Goal: Task Accomplishment & Management: Use online tool/utility

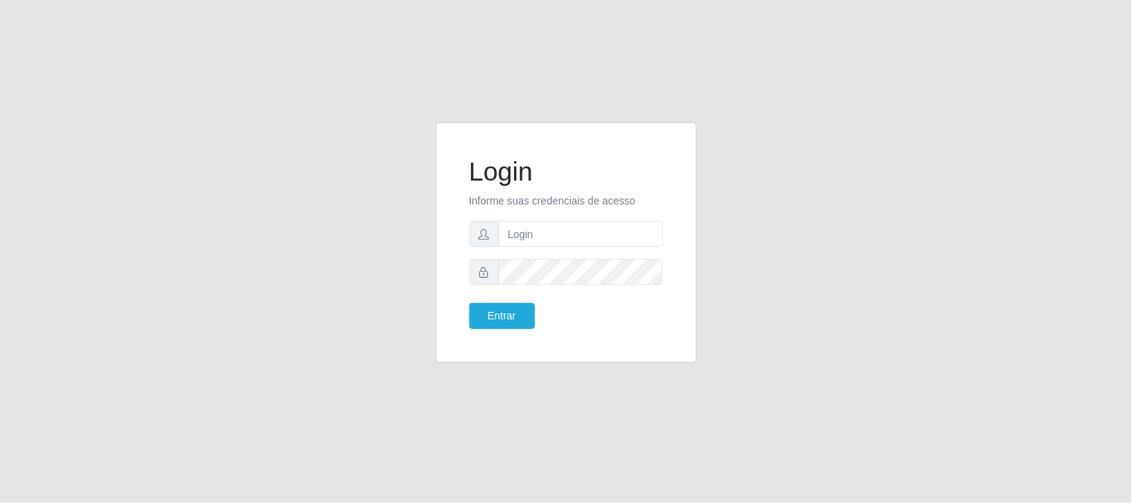
click at [532, 213] on form "Login Informe suas credenciais de acesso Entrar" at bounding box center [566, 242] width 194 height 173
click at [534, 232] on input "text" at bounding box center [581, 234] width 165 height 26
type input "[EMAIL_ADDRESS][DOMAIN_NAME]"
click at [469, 303] on button "Entrar" at bounding box center [502, 316] width 66 height 26
click at [486, 316] on button "Entrar" at bounding box center [502, 316] width 66 height 26
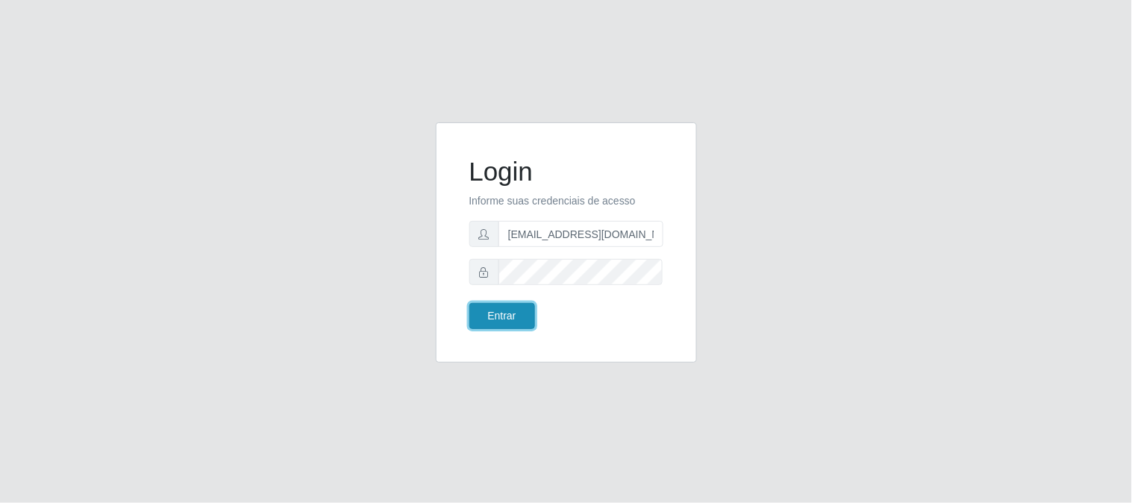
click at [494, 317] on button "Entrar" at bounding box center [502, 316] width 66 height 26
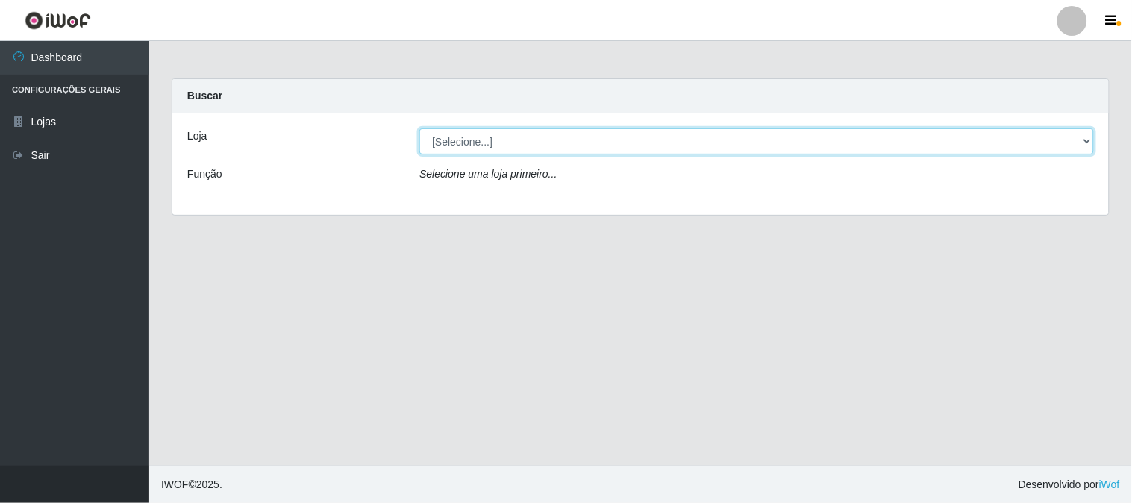
click at [1090, 142] on select "[Selecione...] Queiroz Atacadão - [GEOGRAPHIC_DATA]" at bounding box center [756, 141] width 675 height 26
select select "464"
click at [419, 128] on select "[Selecione...] Queiroz Atacadão - [GEOGRAPHIC_DATA]" at bounding box center [756, 141] width 675 height 26
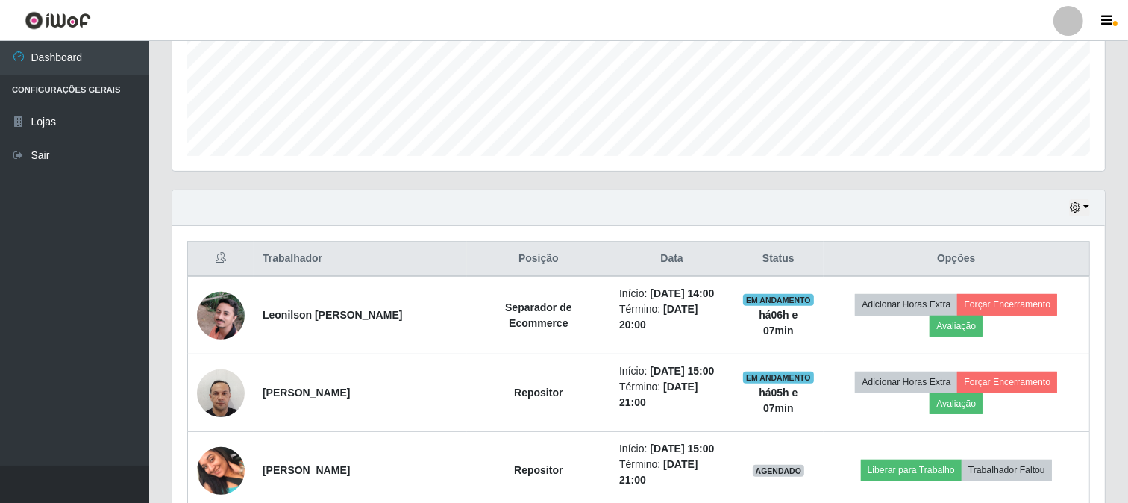
scroll to position [414, 0]
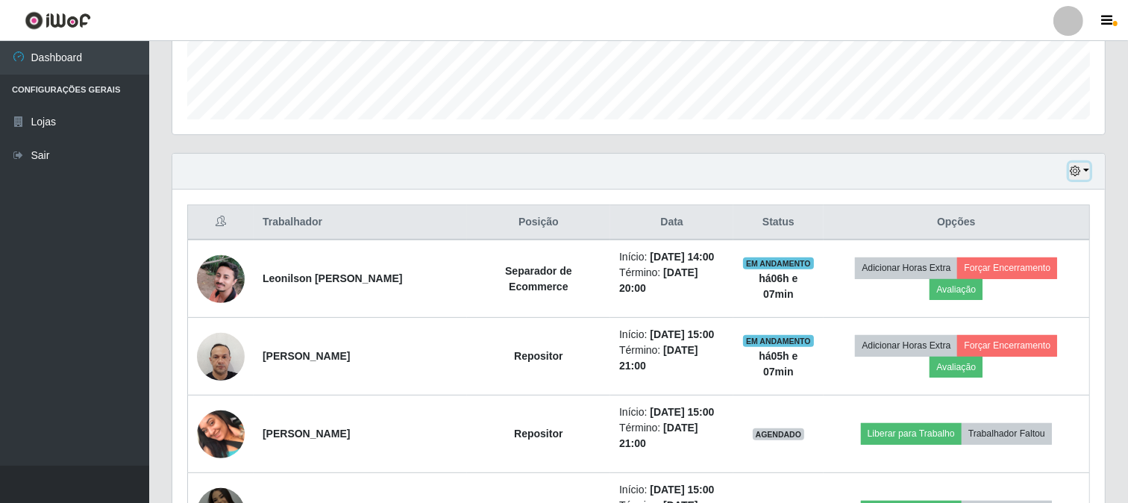
click at [1087, 172] on button "button" at bounding box center [1080, 171] width 21 height 17
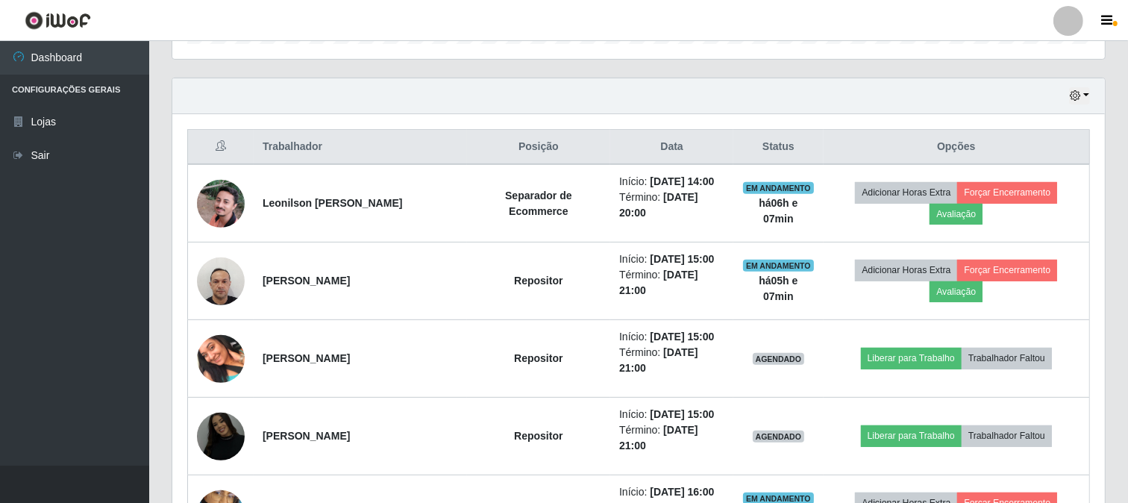
scroll to position [580, 0]
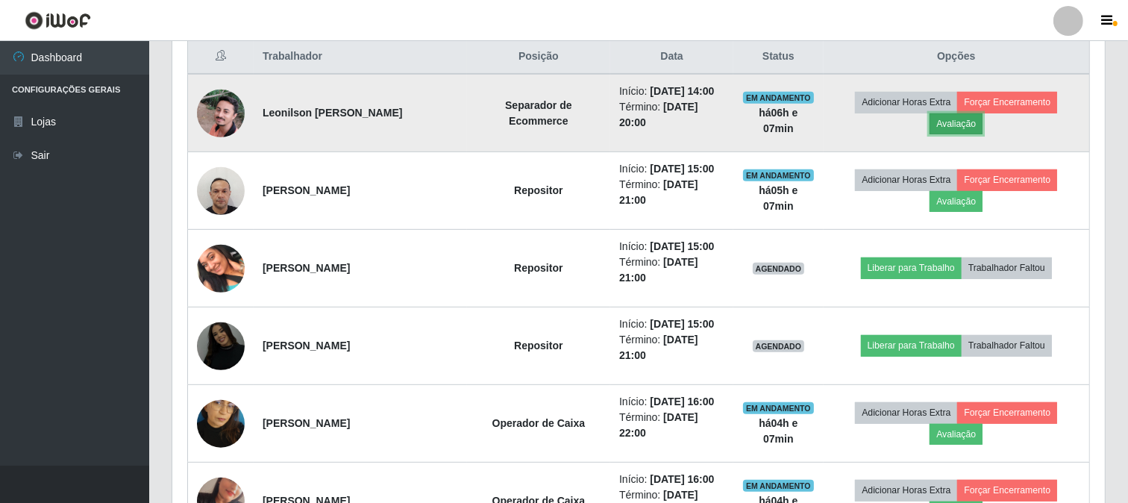
click at [983, 113] on button "Avaliação" at bounding box center [956, 123] width 53 height 21
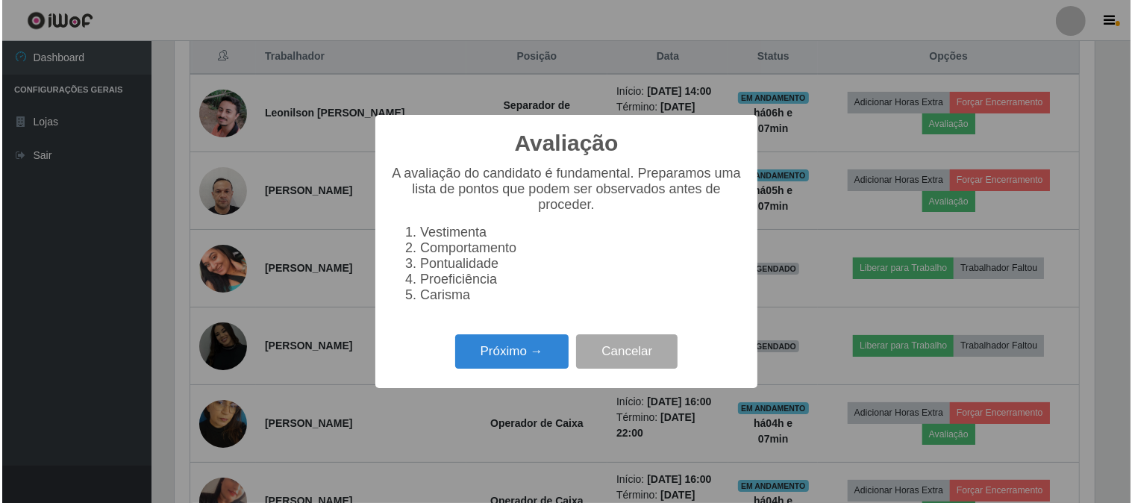
scroll to position [309, 923]
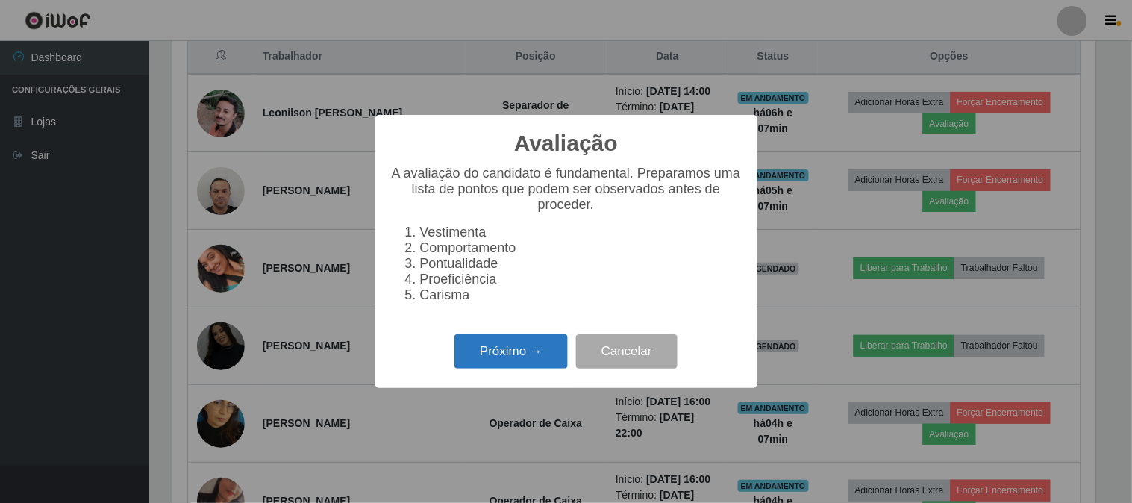
click at [527, 361] on button "Próximo →" at bounding box center [511, 351] width 113 height 35
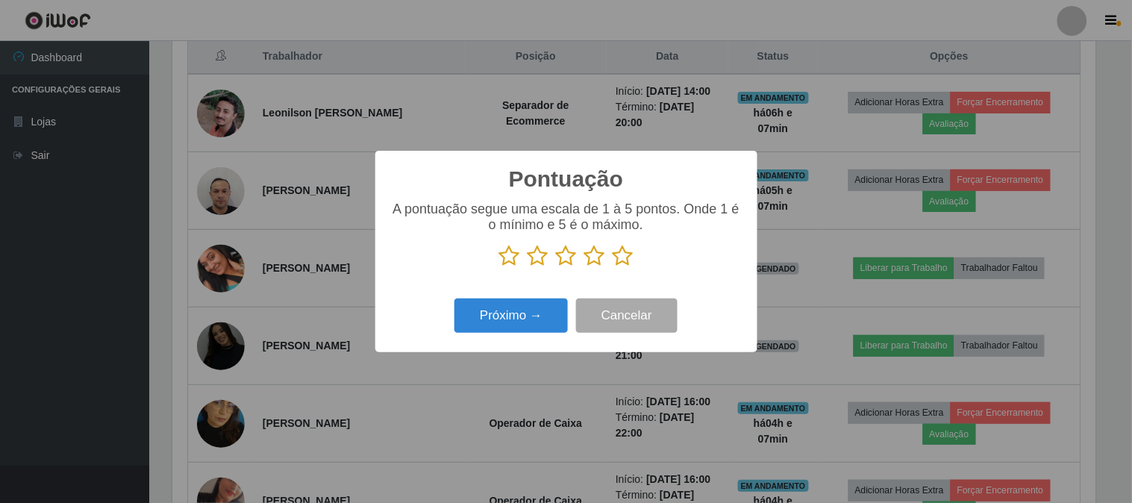
click at [614, 258] on icon at bounding box center [623, 256] width 21 height 22
click at [613, 267] on input "radio" at bounding box center [613, 267] width 0 height 0
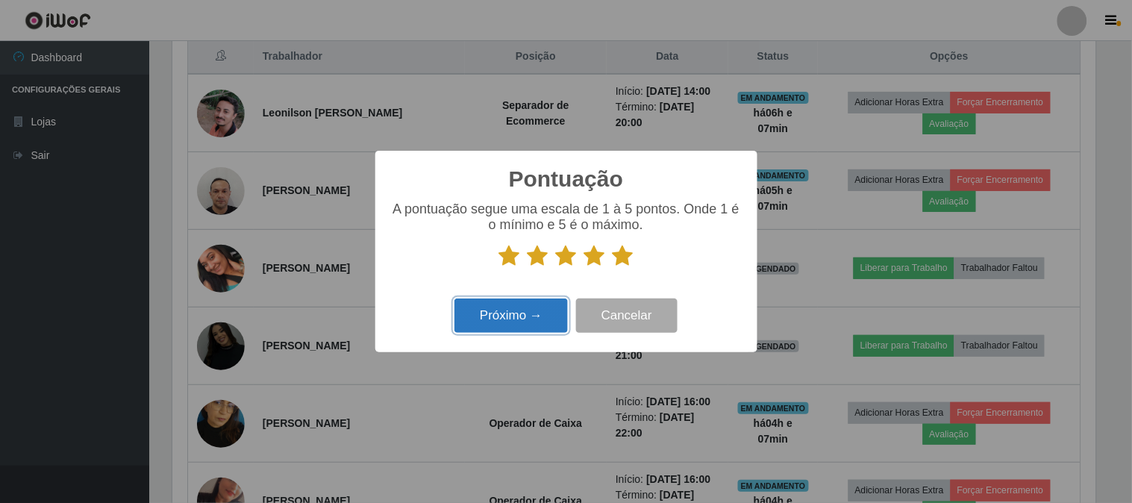
click at [530, 299] on button "Próximo →" at bounding box center [511, 316] width 113 height 35
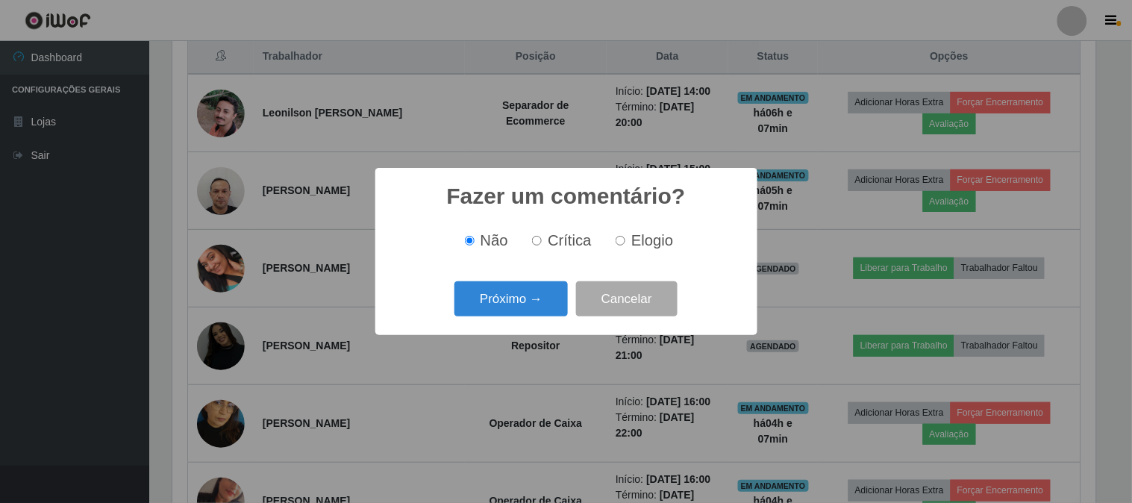
click at [530, 299] on button "Próximo →" at bounding box center [511, 298] width 113 height 35
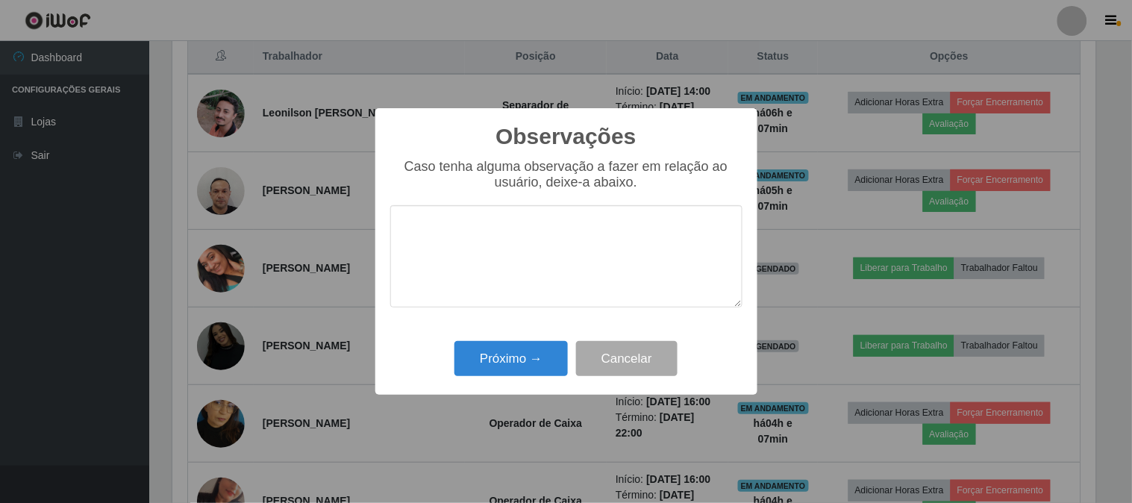
click at [516, 341] on div "Próximo → Cancelar" at bounding box center [566, 358] width 352 height 43
click at [516, 348] on button "Próximo →" at bounding box center [511, 358] width 113 height 35
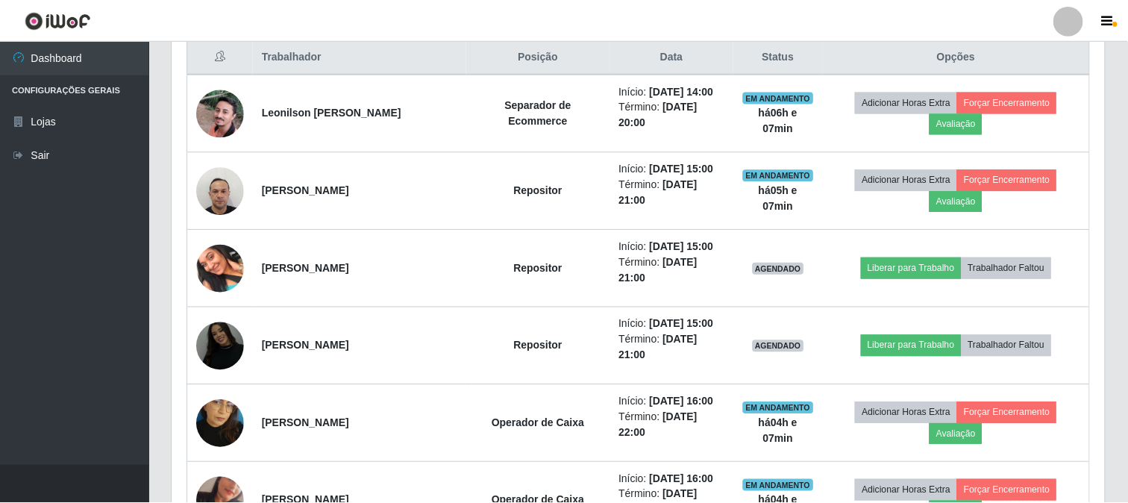
scroll to position [309, 933]
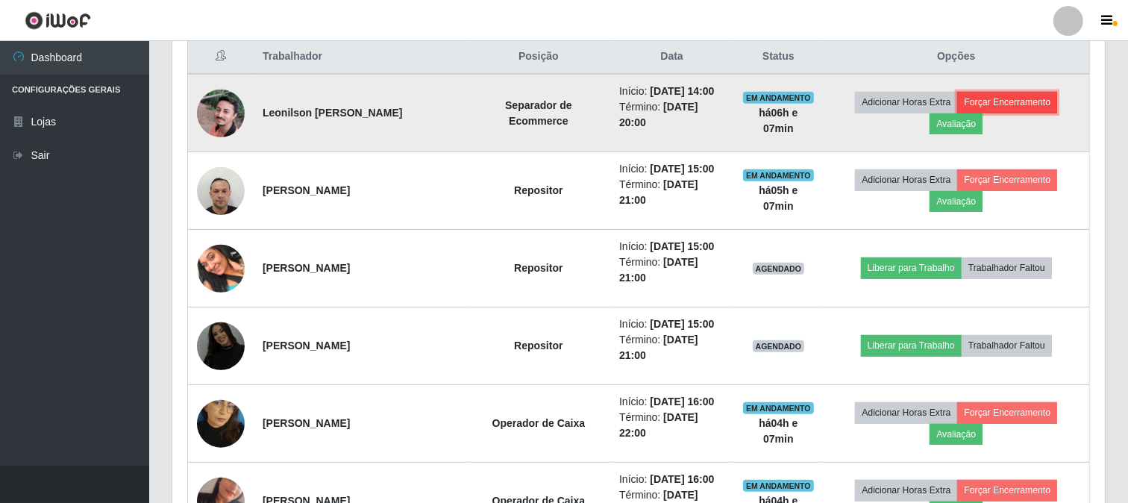
click at [958, 108] on button "Forçar Encerramento" at bounding box center [1008, 102] width 100 height 21
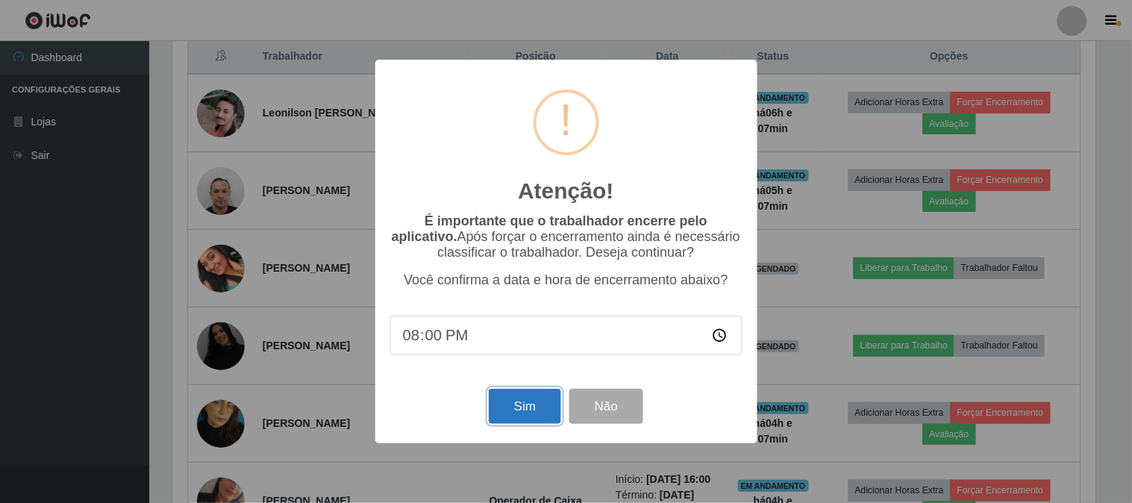
click at [526, 398] on button "Sim" at bounding box center [525, 406] width 72 height 35
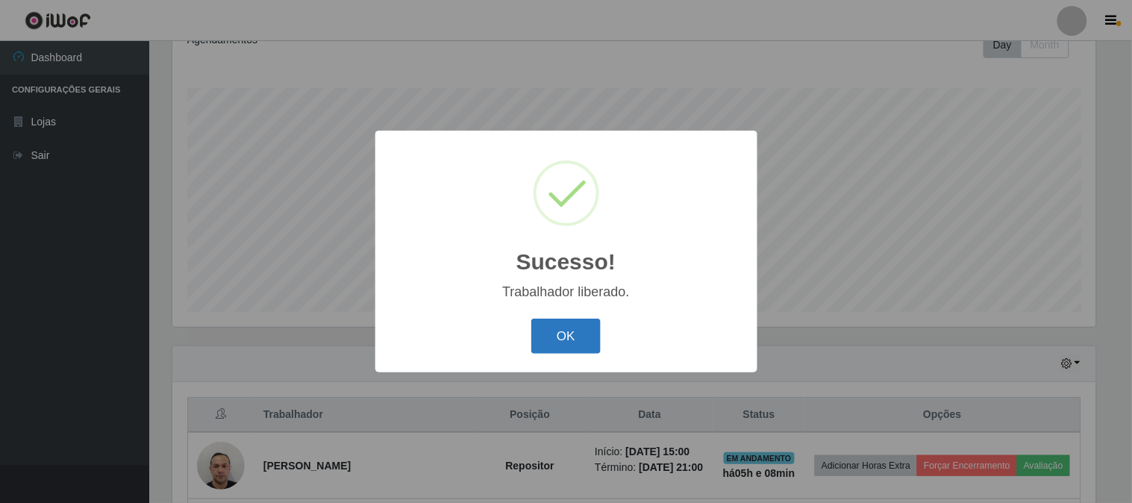
click at [556, 344] on button "OK" at bounding box center [565, 336] width 69 height 35
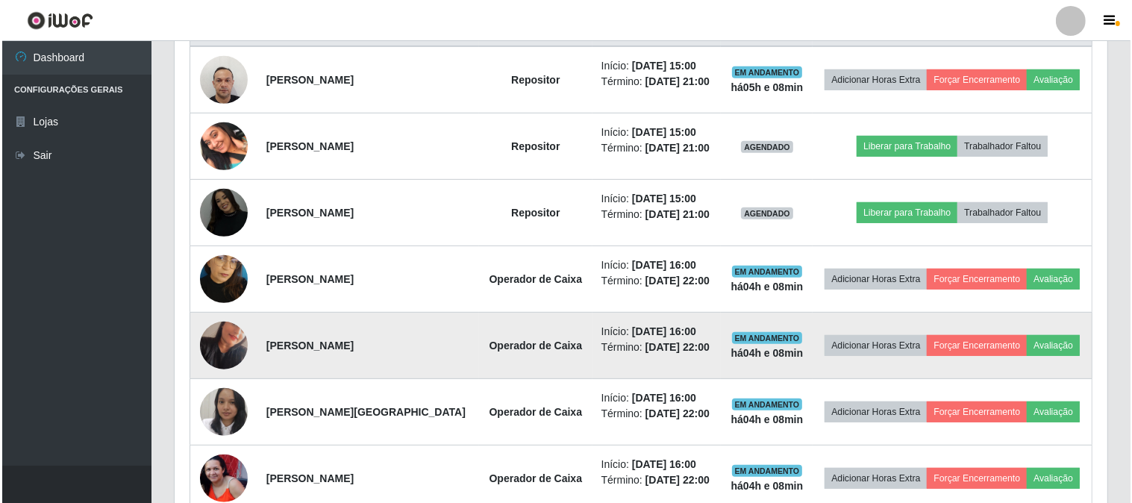
scroll to position [637, 0]
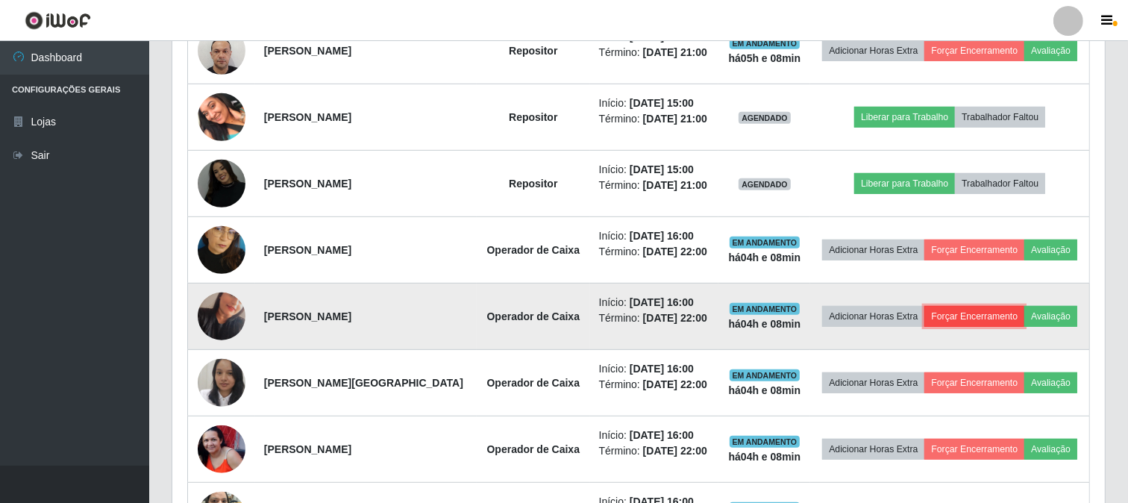
click at [986, 316] on button "Forçar Encerramento" at bounding box center [975, 316] width 100 height 21
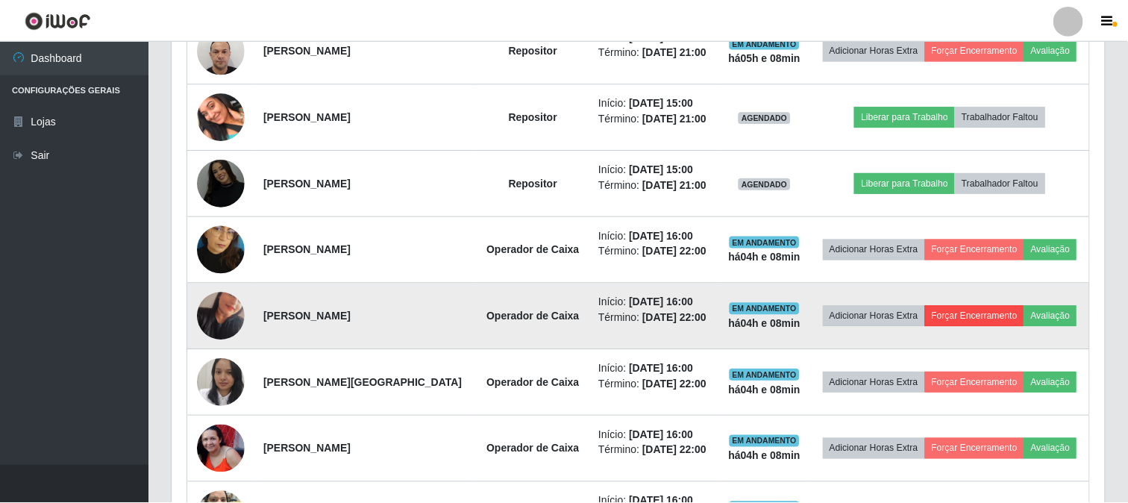
scroll to position [309, 923]
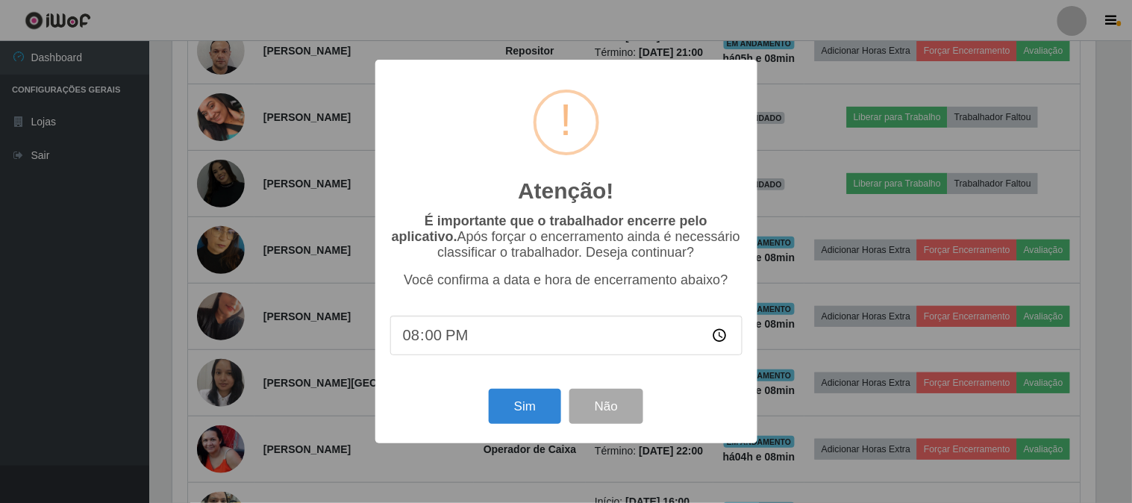
type input "20:08"
click at [547, 411] on button "Sim" at bounding box center [525, 406] width 72 height 35
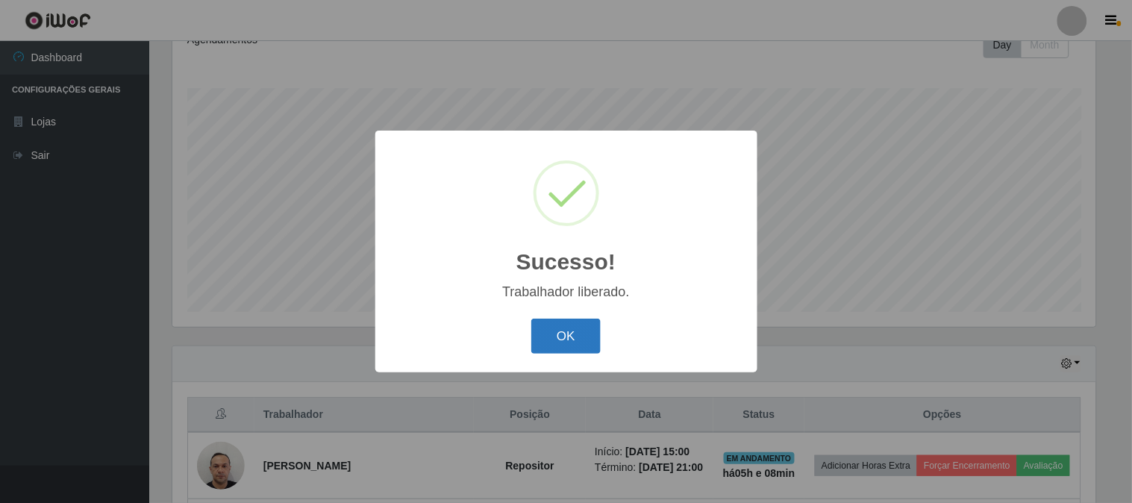
click at [579, 322] on button "OK" at bounding box center [565, 336] width 69 height 35
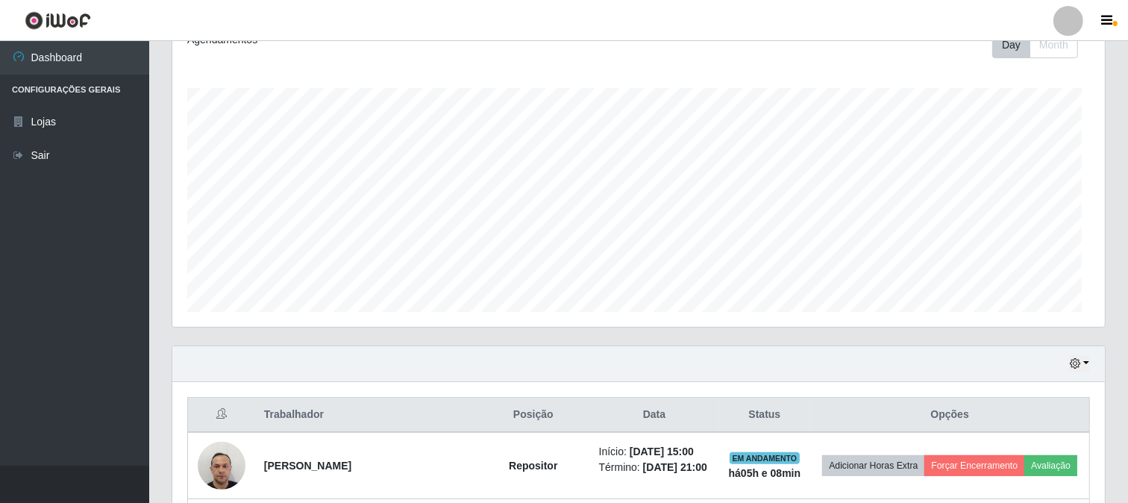
scroll to position [0, 0]
